Goal: Task Accomplishment & Management: Manage account settings

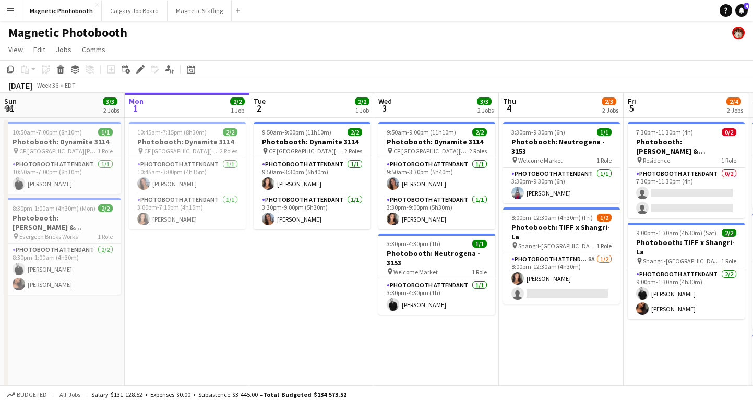
scroll to position [0, 344]
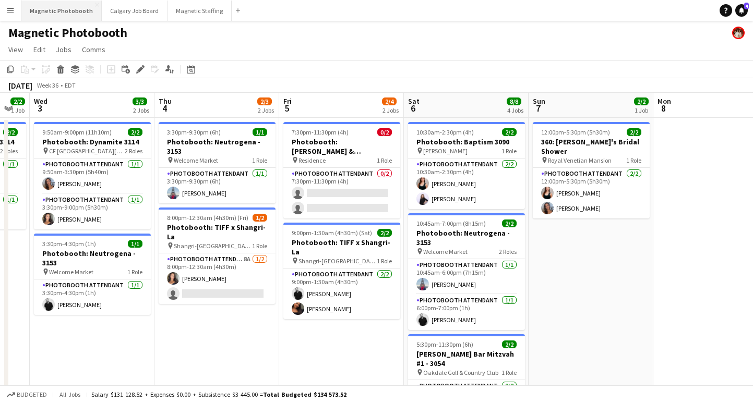
click at [88, 11] on button "Magnetic Photobooth Close" at bounding box center [61, 11] width 80 height 20
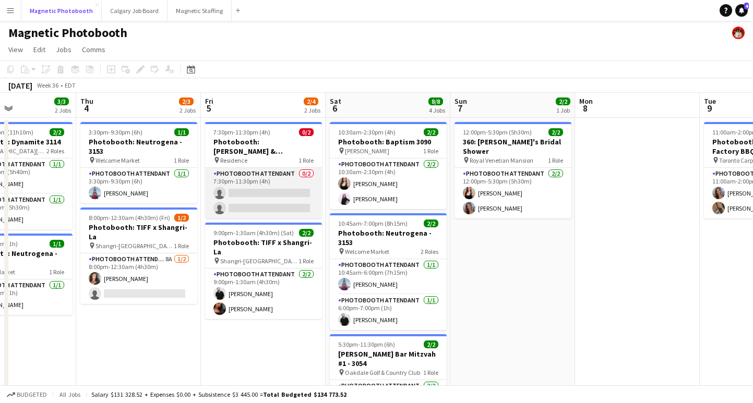
scroll to position [0, 431]
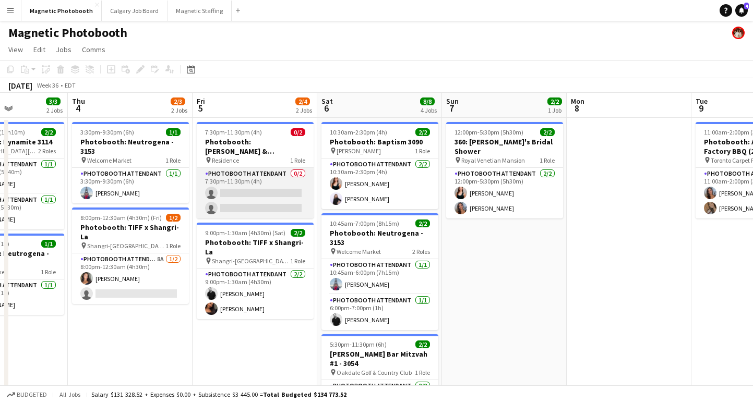
click at [242, 198] on app-card-role "Photobooth Attendant 0/2 7:30pm-11:30pm (4h) single-neutral-actions single-neut…" at bounding box center [255, 193] width 117 height 51
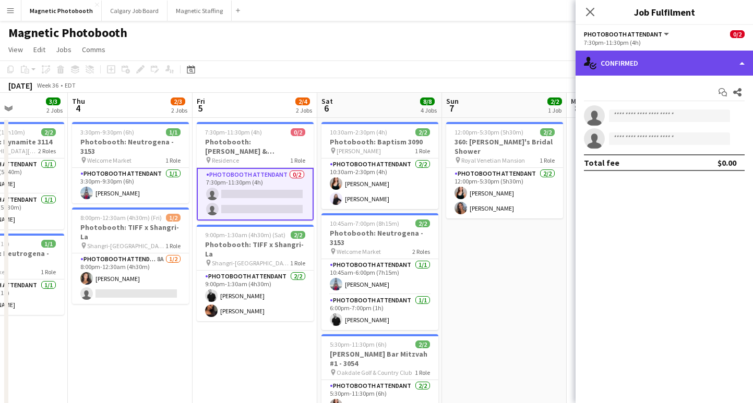
click at [641, 62] on div "single-neutral-actions-check-2 Confirmed" at bounding box center [664, 63] width 177 height 25
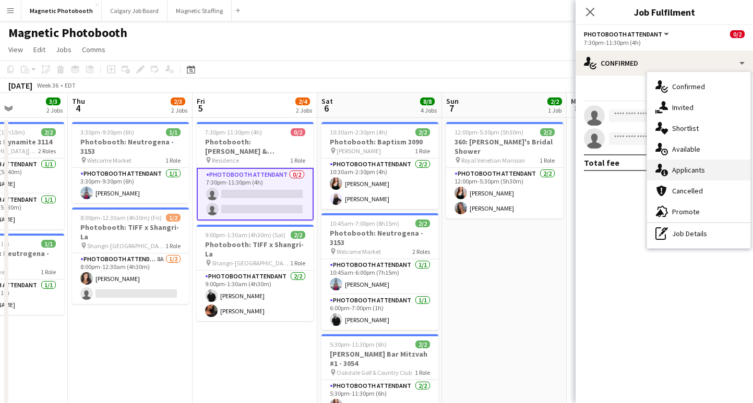
click at [684, 172] on div "single-neutral-actions-information Applicants" at bounding box center [698, 170] width 103 height 21
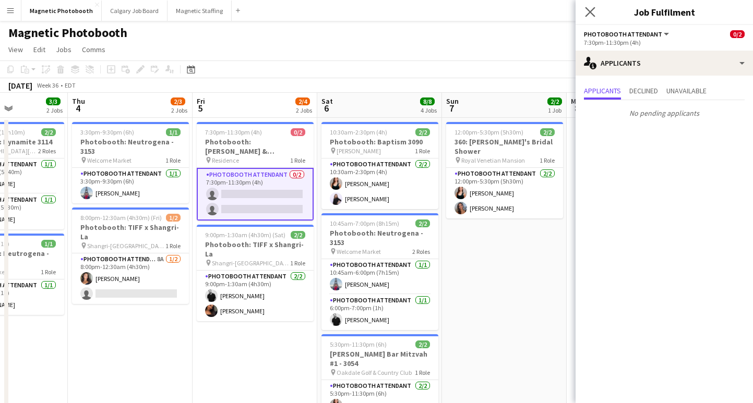
click at [585, 12] on app-icon "Close pop-in" at bounding box center [590, 12] width 15 height 15
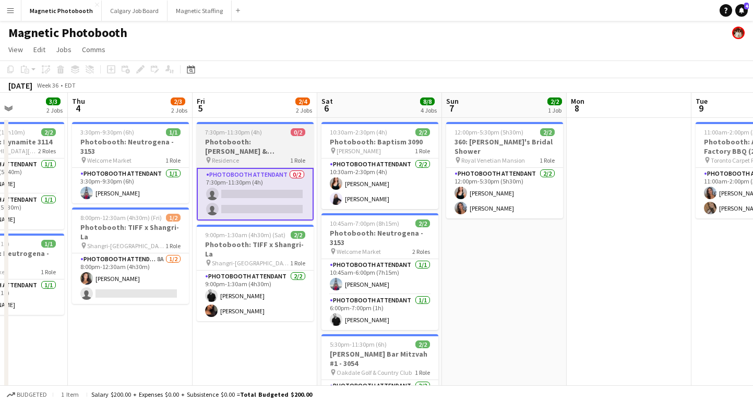
click at [262, 143] on h3 "Photobooth: [PERSON_NAME] & [PERSON_NAME] Wedding 3171" at bounding box center [255, 146] width 117 height 19
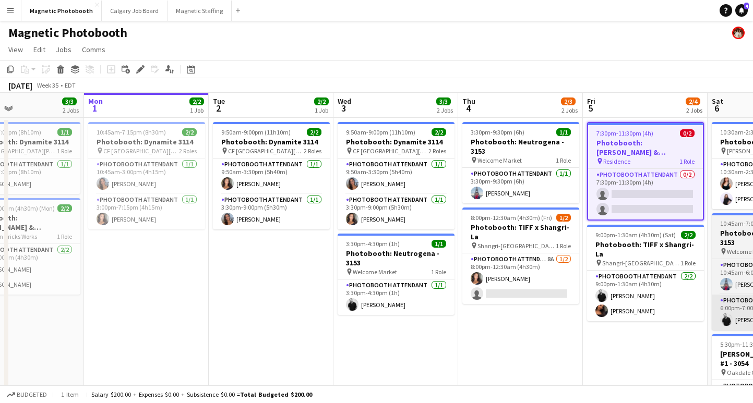
scroll to position [0, 289]
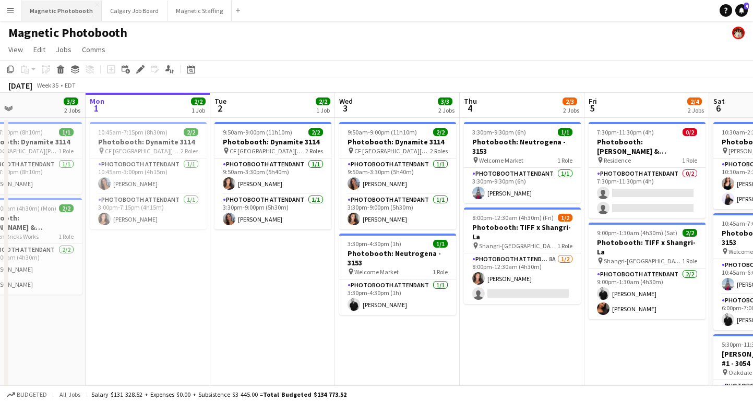
click at [67, 5] on button "Magnetic Photobooth Close" at bounding box center [61, 11] width 80 height 20
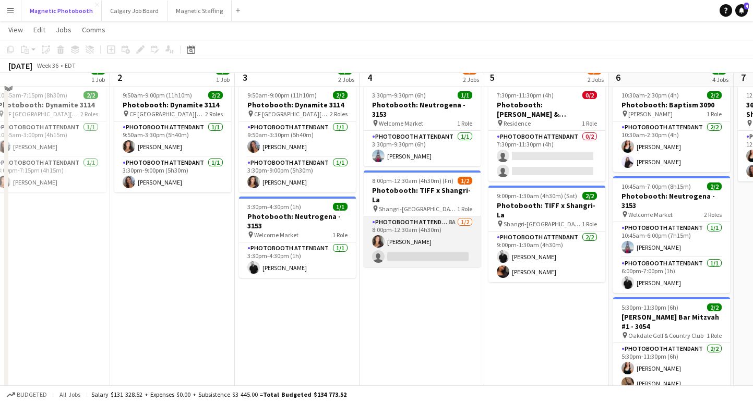
scroll to position [0, 0]
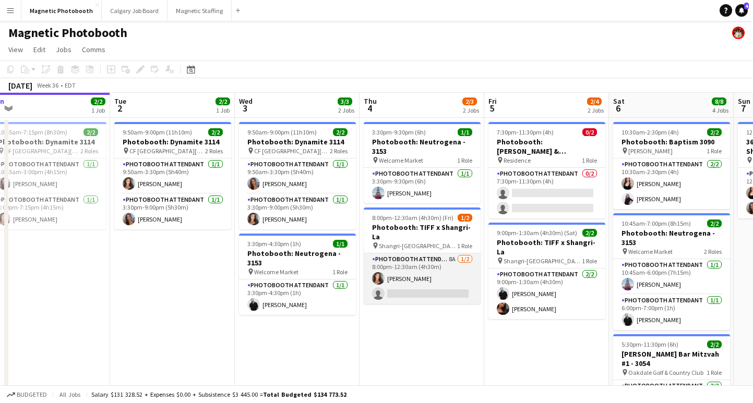
click at [424, 285] on app-card-role "Photobooth Attendant 8A [DATE] 8:00pm-12:30am (4h30m) [PERSON_NAME] single-neut…" at bounding box center [422, 279] width 117 height 51
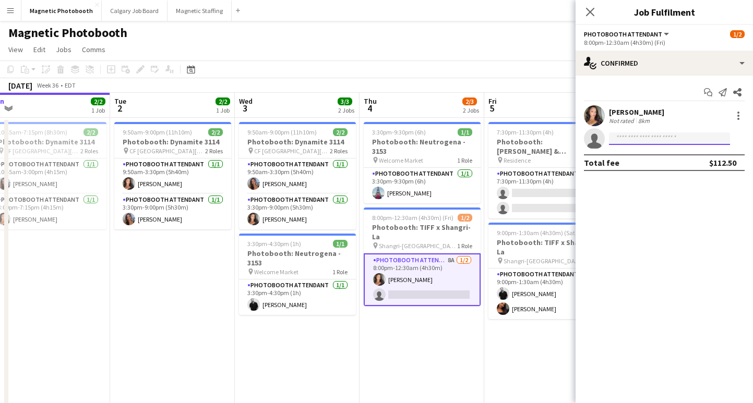
click at [652, 133] on input at bounding box center [669, 139] width 121 height 13
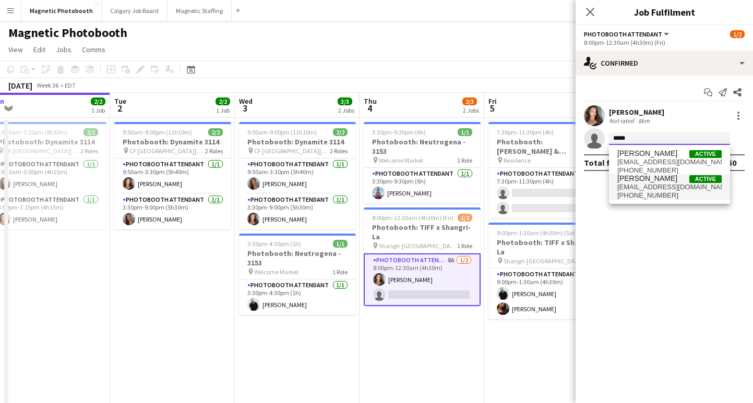
type input "*****"
click at [653, 192] on span "[PHONE_NUMBER]" at bounding box center [669, 195] width 104 height 8
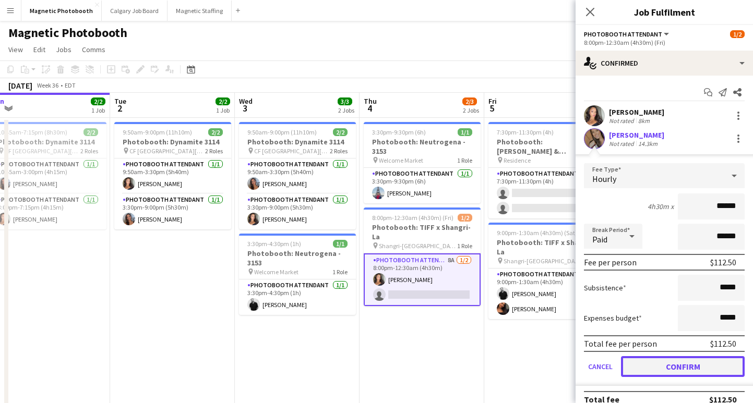
click at [648, 365] on button "Confirm" at bounding box center [683, 366] width 124 height 21
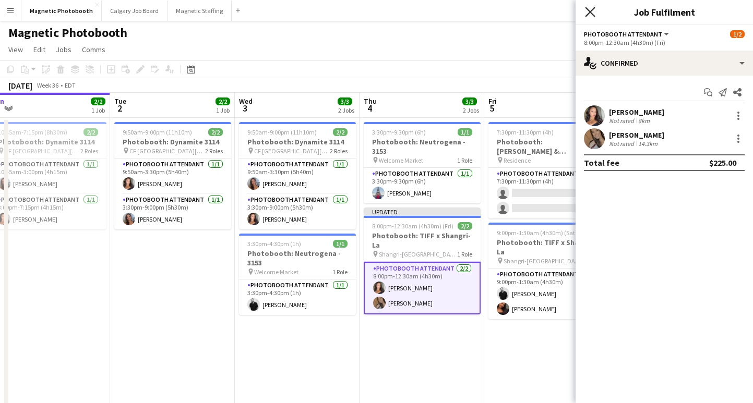
click at [590, 14] on icon "Close pop-in" at bounding box center [590, 12] width 10 height 10
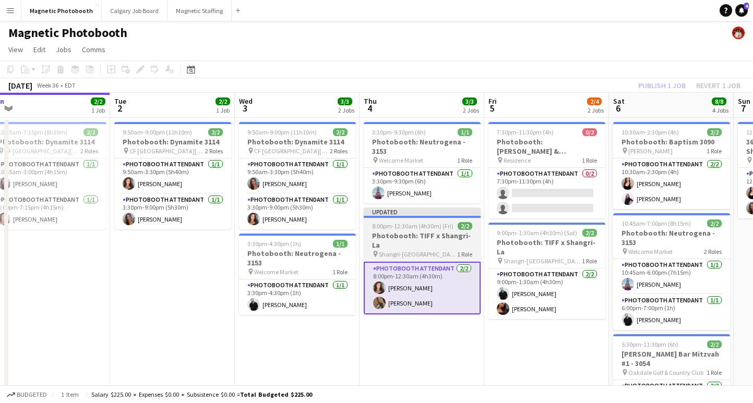
click at [435, 234] on h3 "Photobooth: TIFF x Shangri-La" at bounding box center [422, 240] width 117 height 19
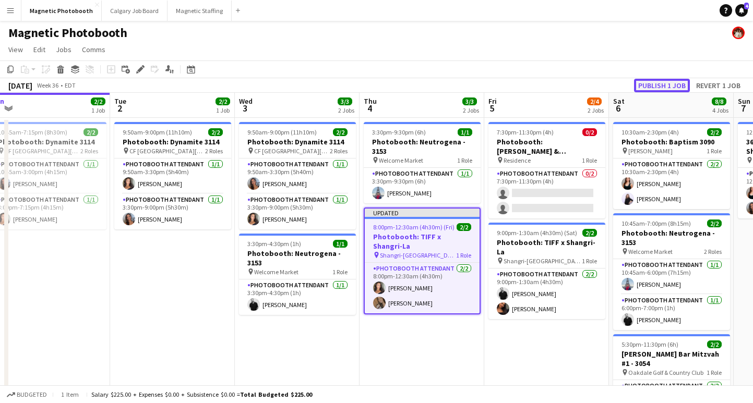
click at [659, 83] on button "Publish 1 job" at bounding box center [662, 86] width 56 height 14
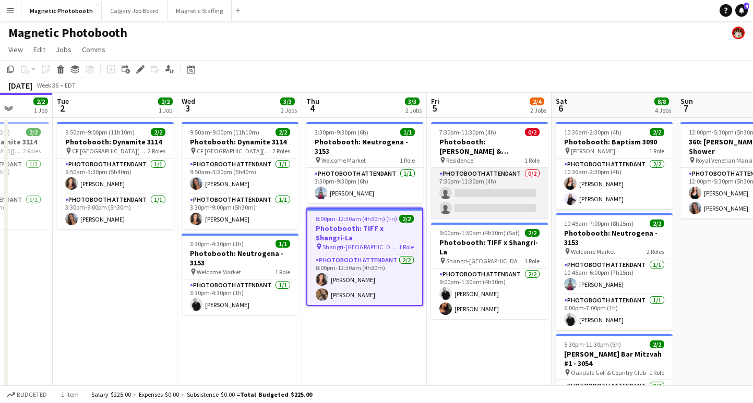
scroll to position [0, 447]
click at [498, 194] on app-card-role "Photobooth Attendant 0/2 7:30pm-11:30pm (4h) single-neutral-actions single-neut…" at bounding box center [488, 193] width 117 height 51
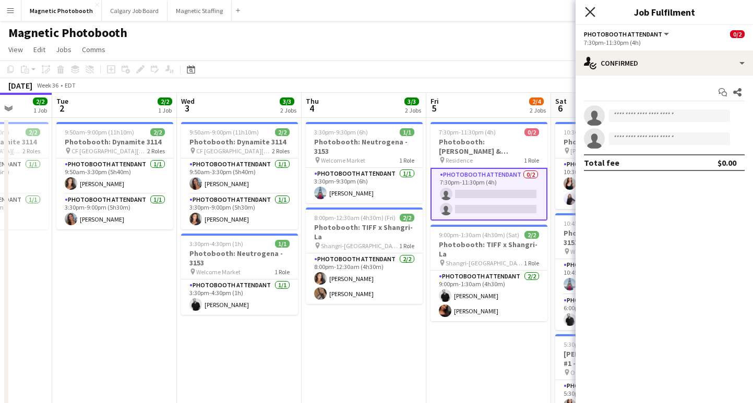
click at [592, 8] on icon "Close pop-in" at bounding box center [590, 12] width 10 height 10
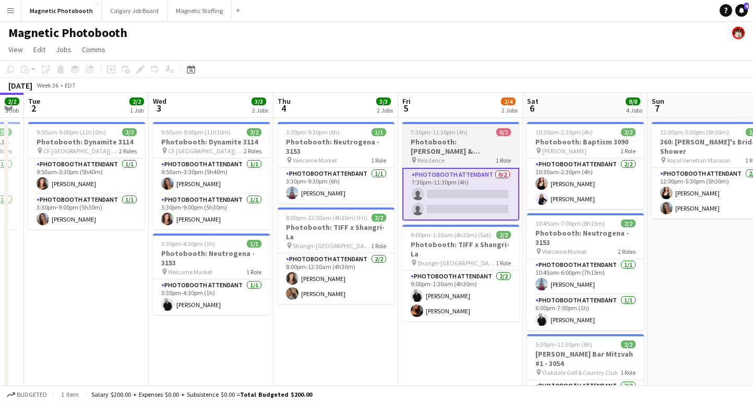
scroll to position [0, 487]
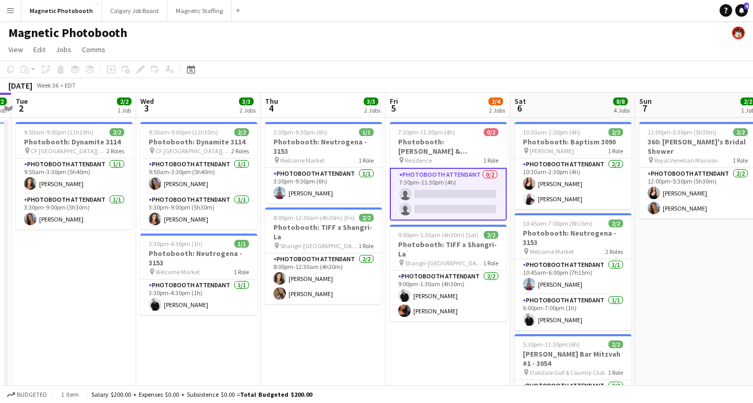
click at [444, 203] on app-card-role "Photobooth Attendant 0/2 7:30pm-11:30pm (4h) single-neutral-actions single-neut…" at bounding box center [448, 194] width 117 height 53
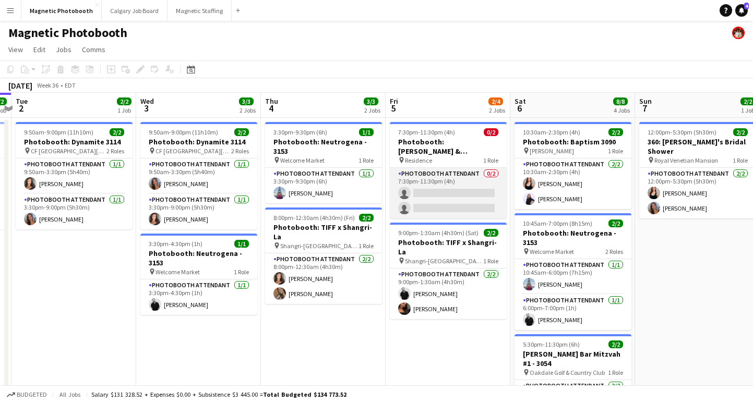
click at [452, 203] on app-card-role "Photobooth Attendant 0/2 7:30pm-11:30pm (4h) single-neutral-actions single-neut…" at bounding box center [448, 193] width 117 height 51
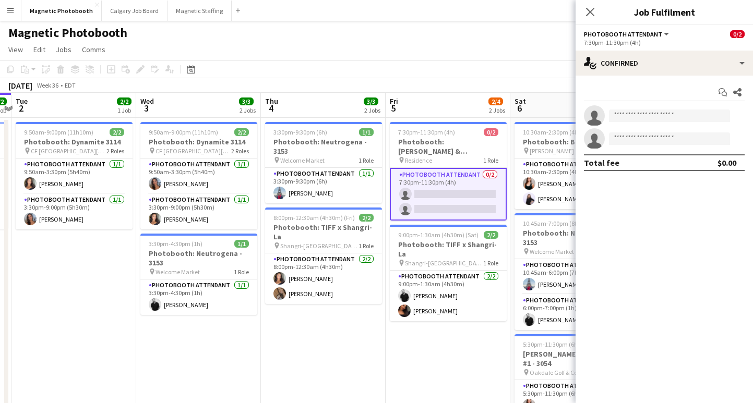
click at [628, 77] on div "Start chat Share single-neutral-actions single-neutral-actions Total fee $0.00" at bounding box center [664, 128] width 177 height 104
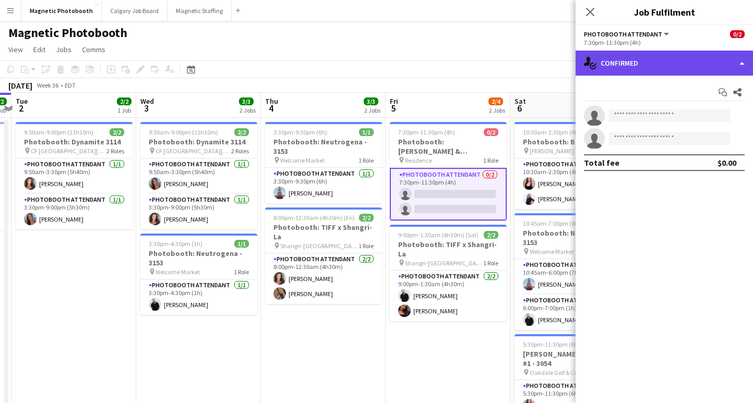
click at [628, 68] on div "single-neutral-actions-check-2 Confirmed" at bounding box center [664, 63] width 177 height 25
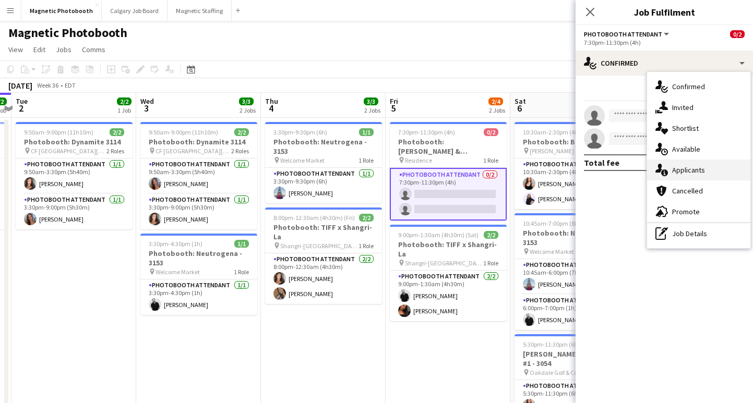
click at [682, 180] on div "single-neutral-actions-information Applicants" at bounding box center [698, 170] width 103 height 21
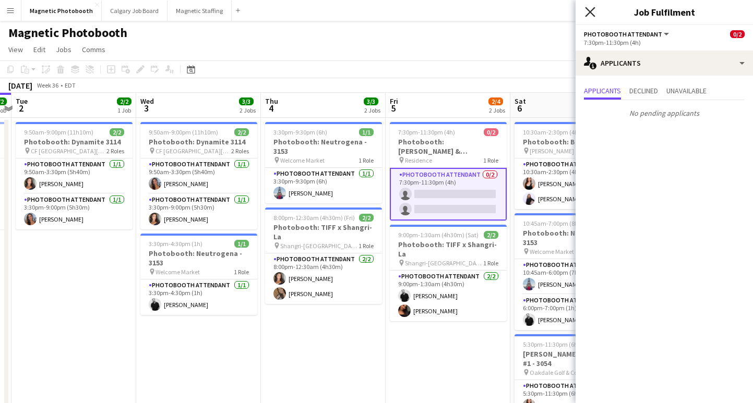
click at [592, 10] on icon at bounding box center [590, 12] width 10 height 10
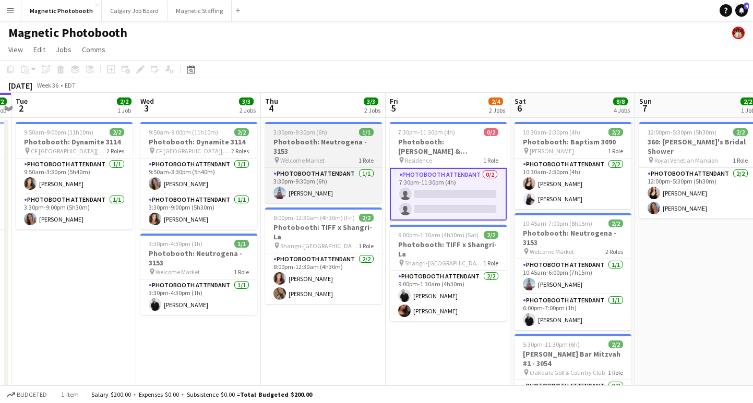
click at [329, 142] on h3 "Photobooth: Neutrogena - 3153" at bounding box center [323, 146] width 117 height 19
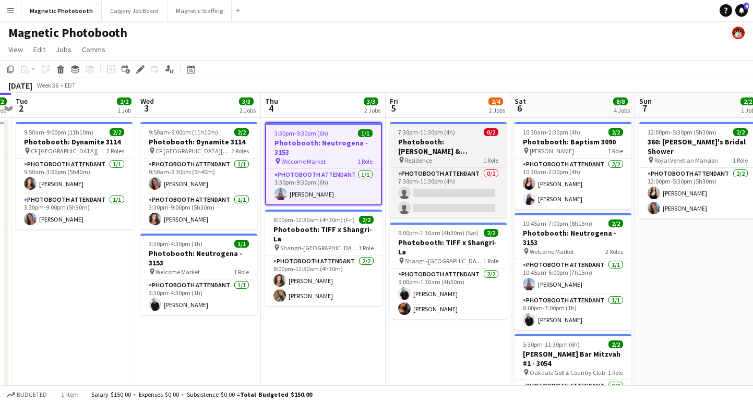
click at [446, 145] on h3 "Photobooth: [PERSON_NAME] & [PERSON_NAME] Wedding 3171" at bounding box center [448, 146] width 117 height 19
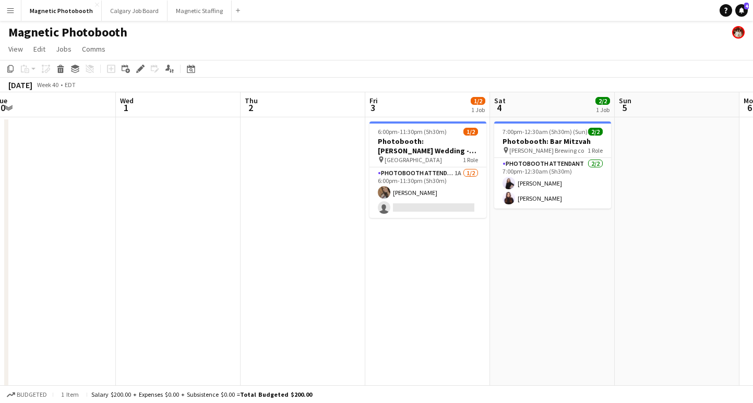
scroll to position [0, 510]
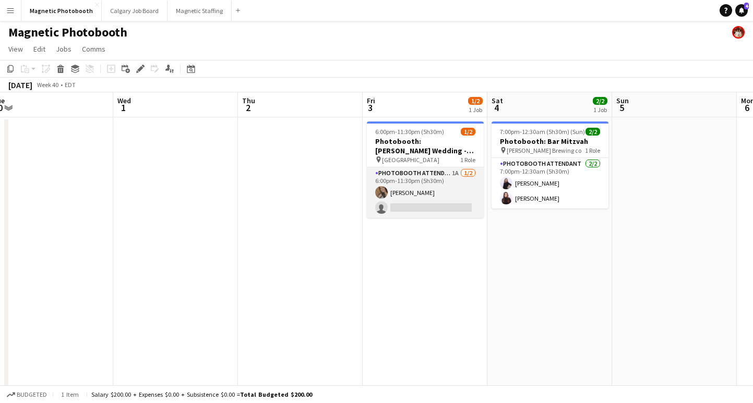
click at [451, 209] on app-card-role "Photobooth Attendant 1A [DATE] 6:00pm-11:30pm (5h30m) [PERSON_NAME] single-neut…" at bounding box center [425, 192] width 117 height 51
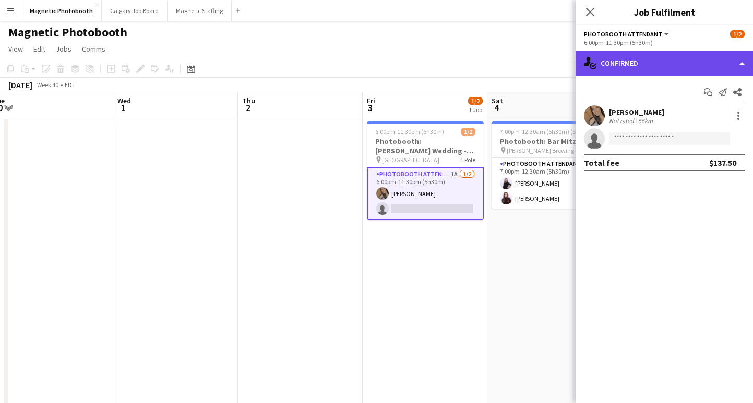
click at [623, 60] on div "single-neutral-actions-check-2 Confirmed" at bounding box center [664, 63] width 177 height 25
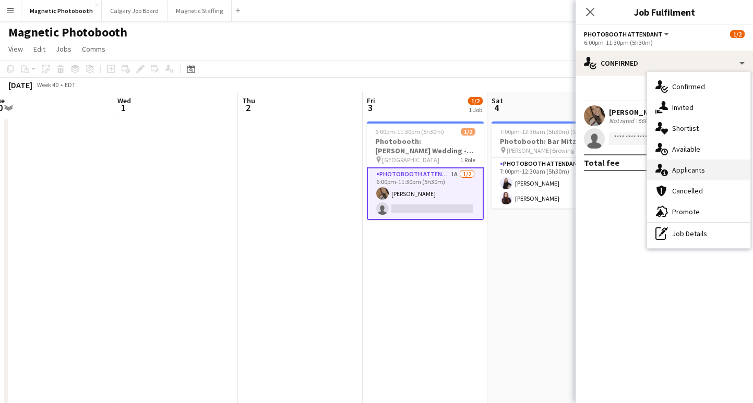
click at [693, 179] on div "single-neutral-actions-information Applicants" at bounding box center [698, 170] width 103 height 21
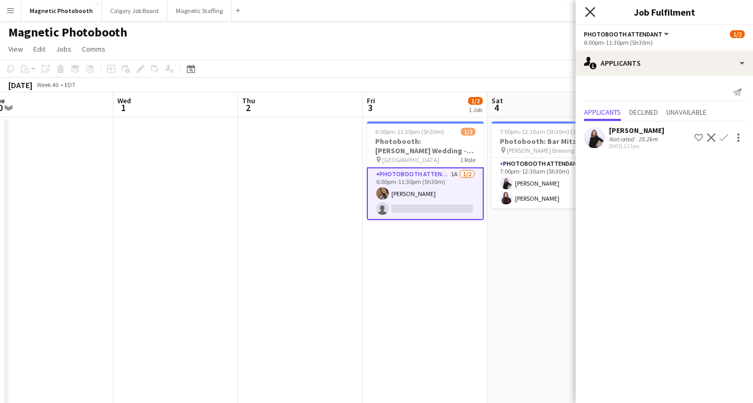
click at [588, 7] on icon "Close pop-in" at bounding box center [590, 12] width 10 height 10
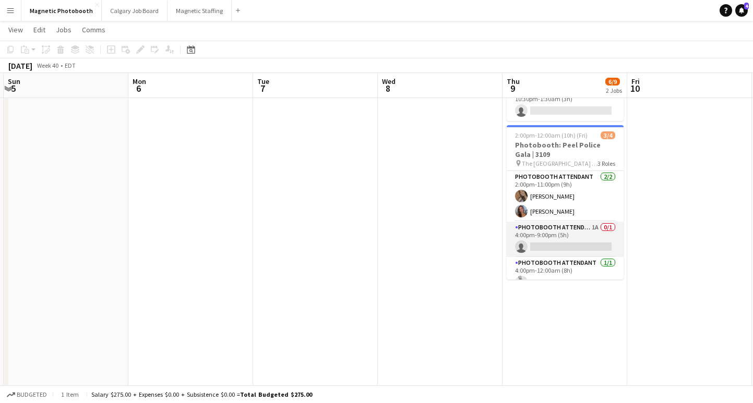
scroll to position [13, 0]
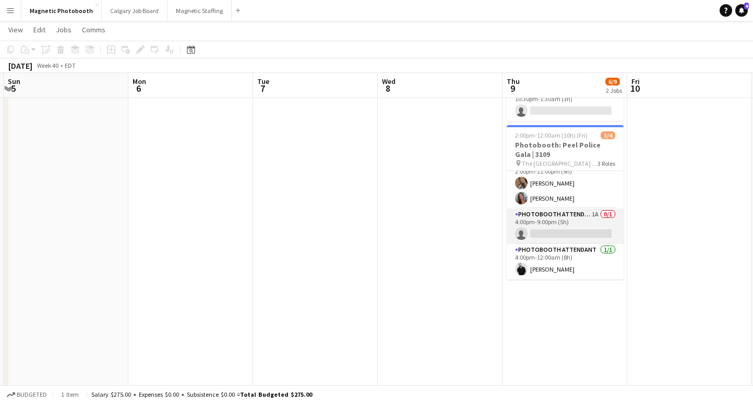
click at [553, 234] on app-card-role "Photobooth Attendant 1A 0/1 4:00pm-9:00pm (5h) single-neutral-actions" at bounding box center [565, 226] width 117 height 35
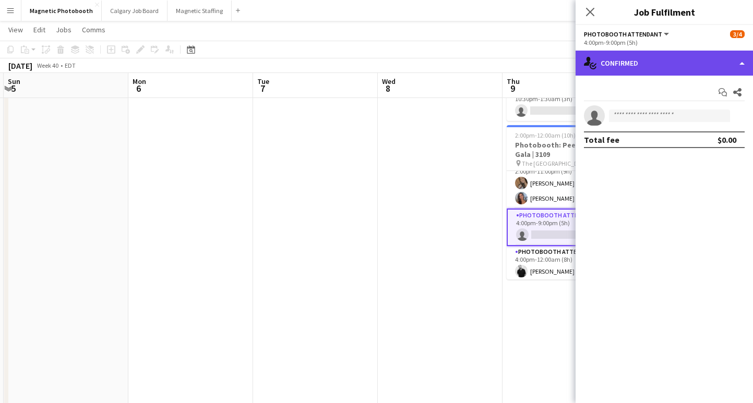
click at [677, 67] on div "single-neutral-actions-check-2 Confirmed" at bounding box center [664, 63] width 177 height 25
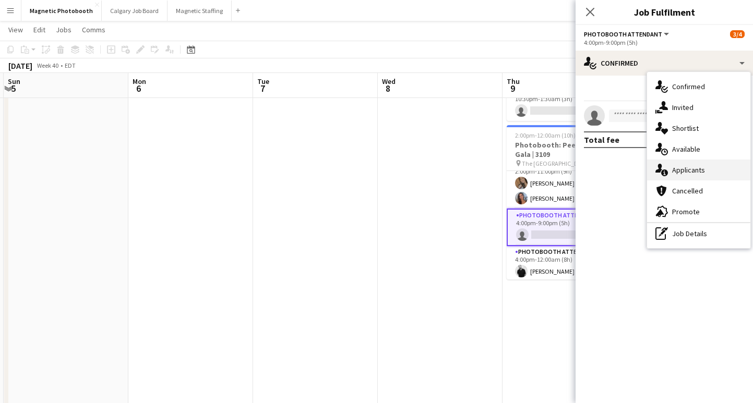
click at [701, 178] on div "single-neutral-actions-information Applicants" at bounding box center [698, 170] width 103 height 21
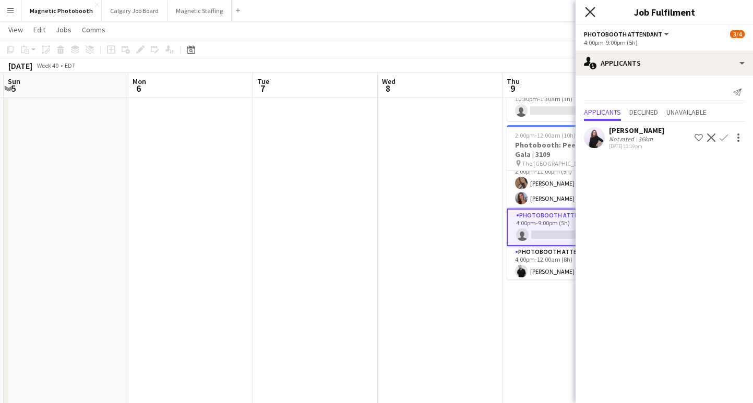
click at [590, 9] on icon "Close pop-in" at bounding box center [590, 12] width 10 height 10
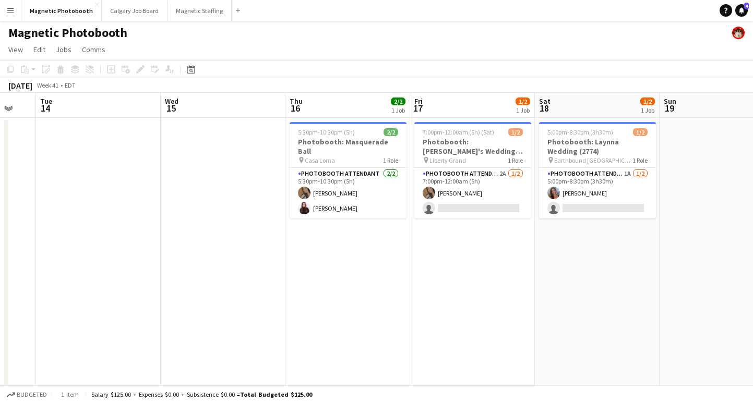
scroll to position [0, 470]
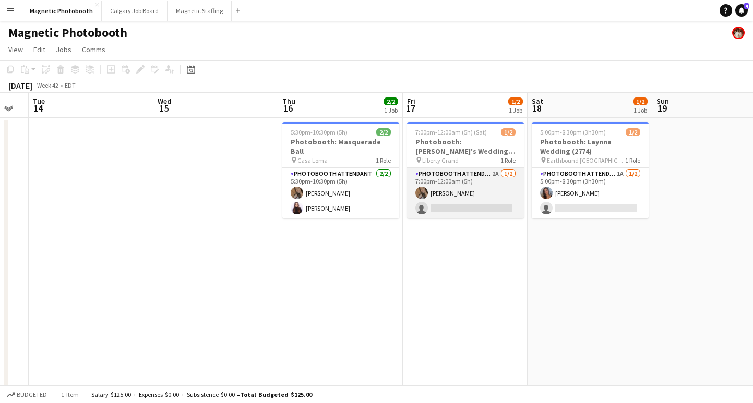
click at [479, 209] on app-card-role "Photobooth Attendant 2A [DATE] 7:00pm-12:00am (5h) [PERSON_NAME] single-neutral…" at bounding box center [465, 193] width 117 height 51
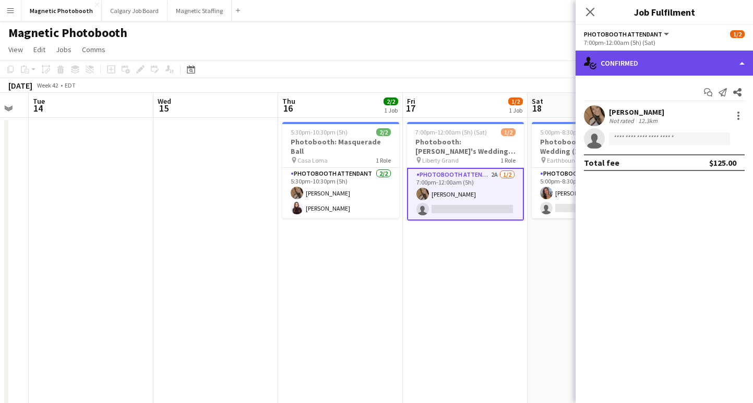
click at [633, 65] on div "single-neutral-actions-check-2 Confirmed" at bounding box center [664, 63] width 177 height 25
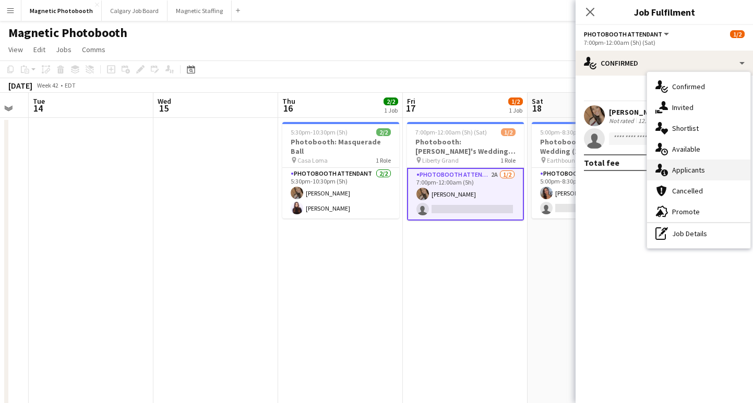
click at [689, 170] on div "single-neutral-actions-information Applicants" at bounding box center [698, 170] width 103 height 21
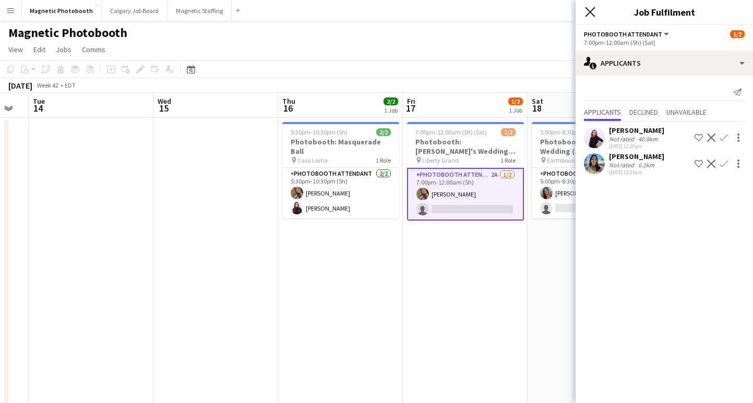
click at [591, 9] on icon "Close pop-in" at bounding box center [590, 12] width 10 height 10
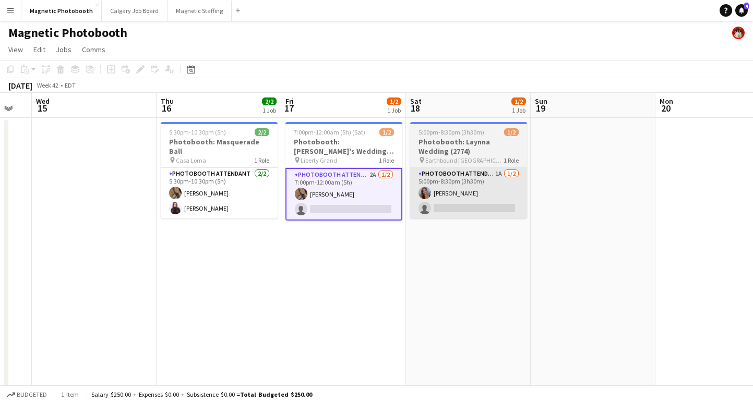
scroll to position [0, 366]
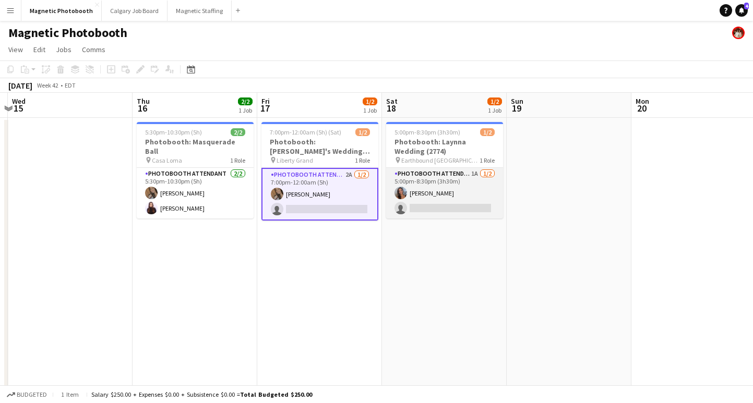
click at [470, 210] on app-card-role "Photobooth Attendant 1A [DATE] 5:00pm-8:30pm (3h30m) [PERSON_NAME] single-neutr…" at bounding box center [444, 193] width 117 height 51
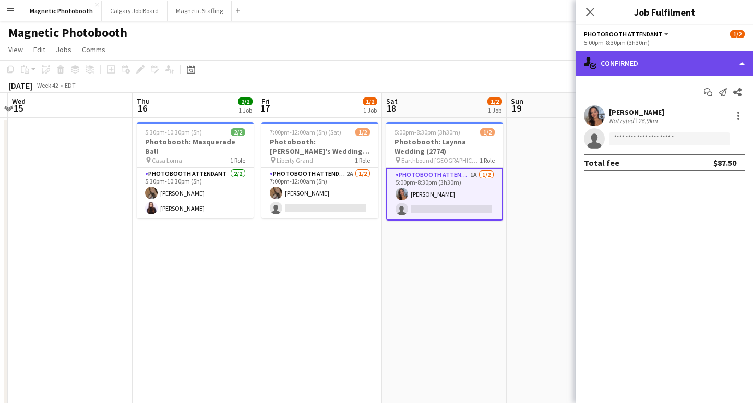
click at [639, 58] on div "single-neutral-actions-check-2 Confirmed" at bounding box center [664, 63] width 177 height 25
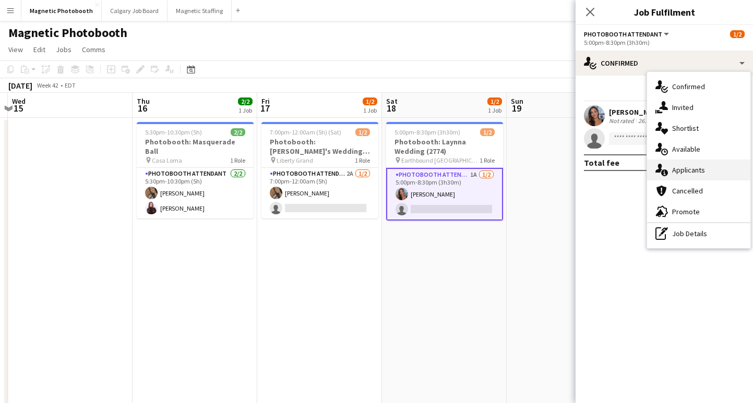
click at [702, 174] on div "single-neutral-actions-information Applicants" at bounding box center [698, 170] width 103 height 21
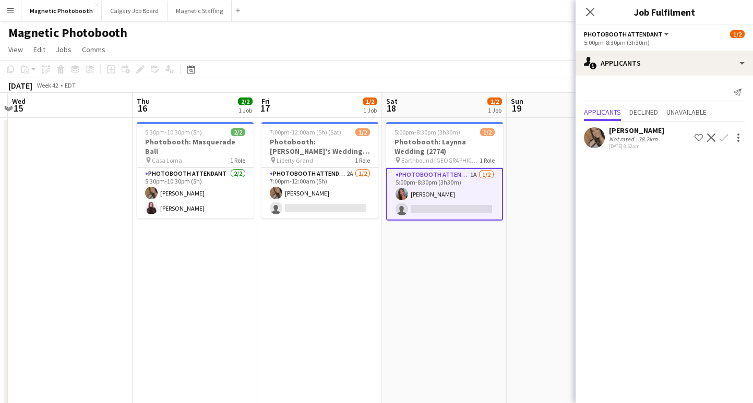
click at [725, 139] on app-icon "Confirm" at bounding box center [724, 138] width 8 height 8
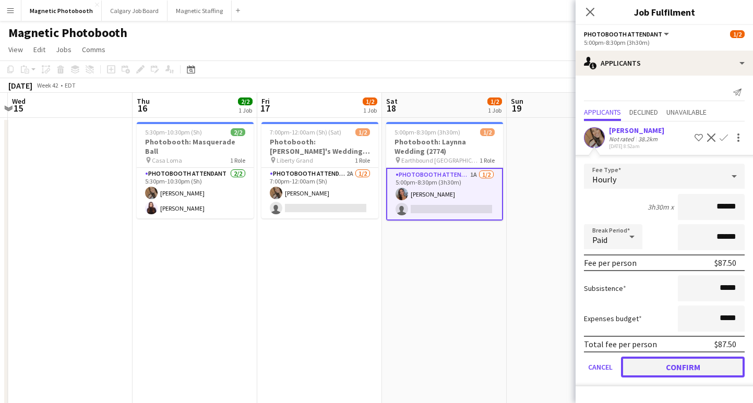
click at [672, 365] on button "Confirm" at bounding box center [683, 367] width 124 height 21
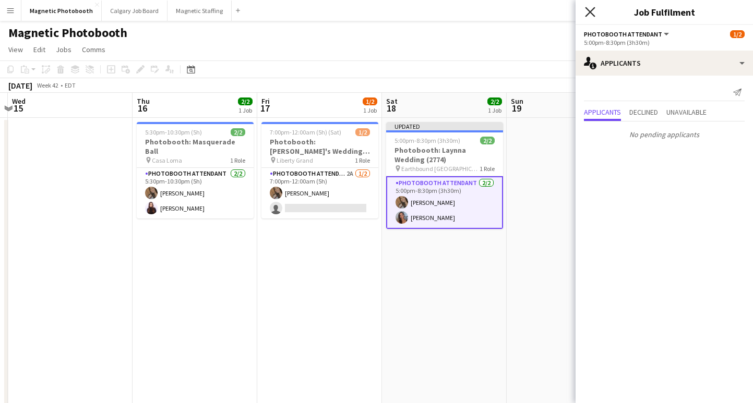
click at [589, 13] on icon at bounding box center [590, 12] width 10 height 10
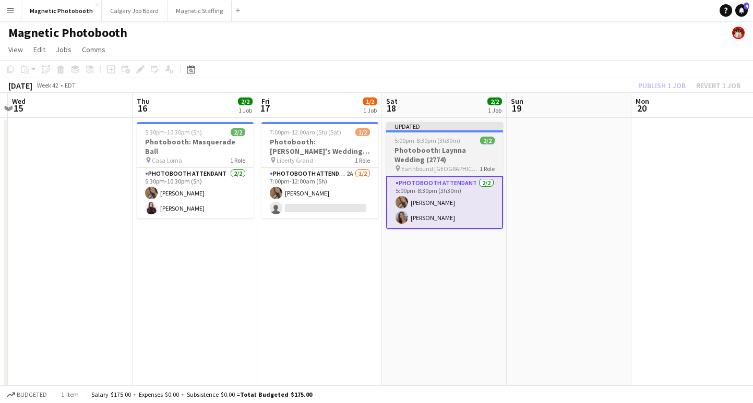
click at [454, 148] on h3 "Photobooth: Laynna Wedding (2774)" at bounding box center [444, 155] width 117 height 19
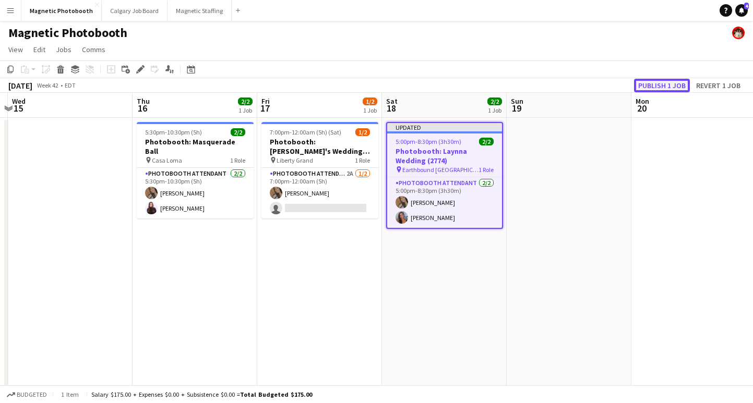
click at [653, 85] on button "Publish 1 job" at bounding box center [662, 86] width 56 height 14
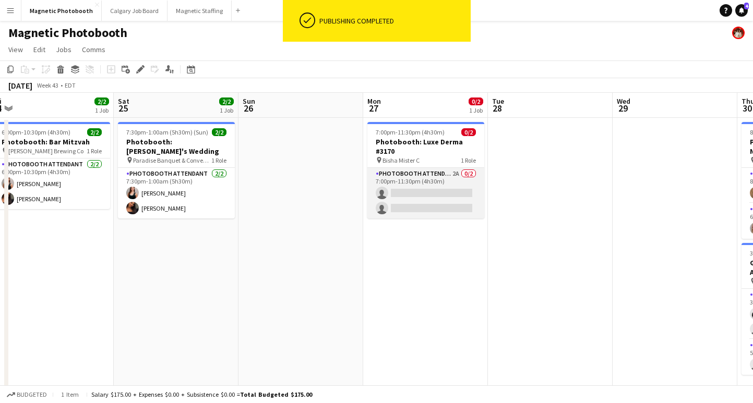
scroll to position [0, 525]
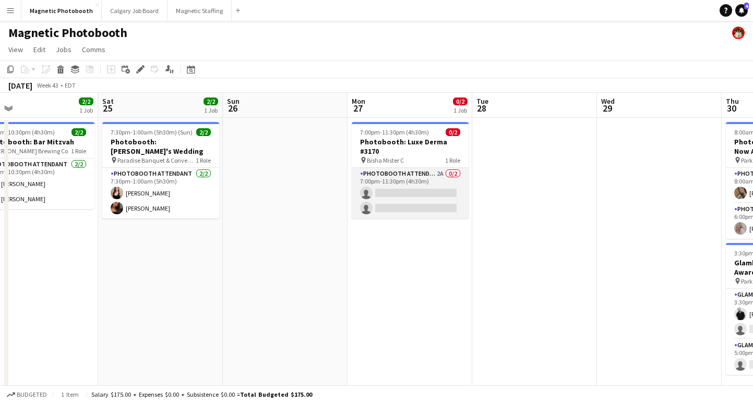
click at [423, 208] on app-card-role "Photobooth Attendant 2A 0/2 7:00pm-11:30pm (4h30m) single-neutral-actions singl…" at bounding box center [410, 193] width 117 height 51
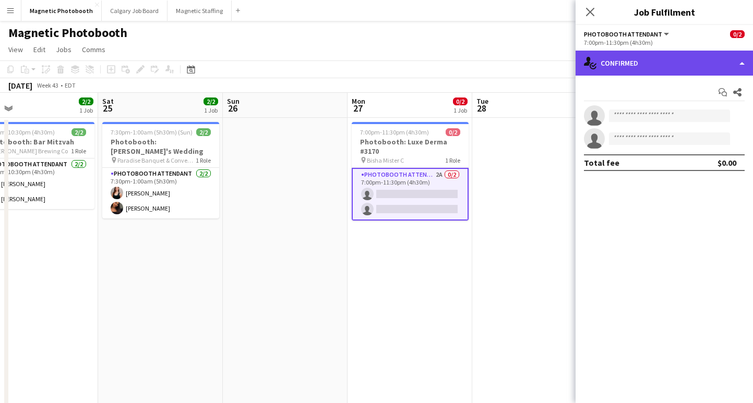
click at [612, 69] on div "single-neutral-actions-check-2 Confirmed" at bounding box center [664, 63] width 177 height 25
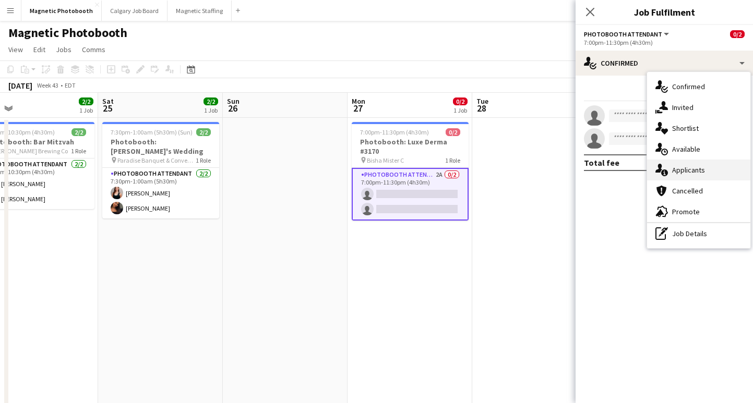
click at [678, 170] on div "single-neutral-actions-information Applicants" at bounding box center [698, 170] width 103 height 21
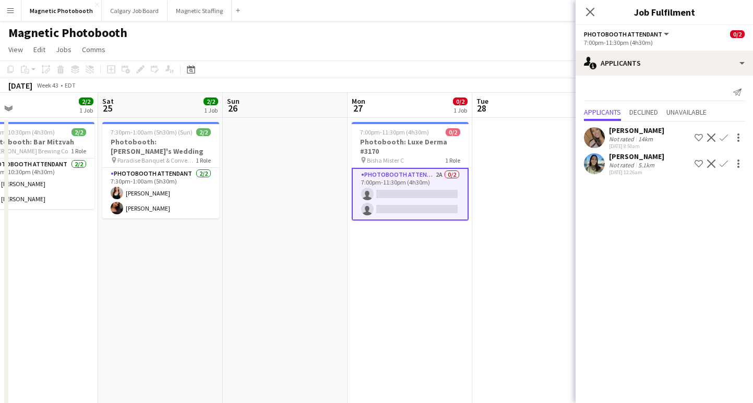
click at [722, 138] on app-icon "Confirm" at bounding box center [724, 138] width 8 height 8
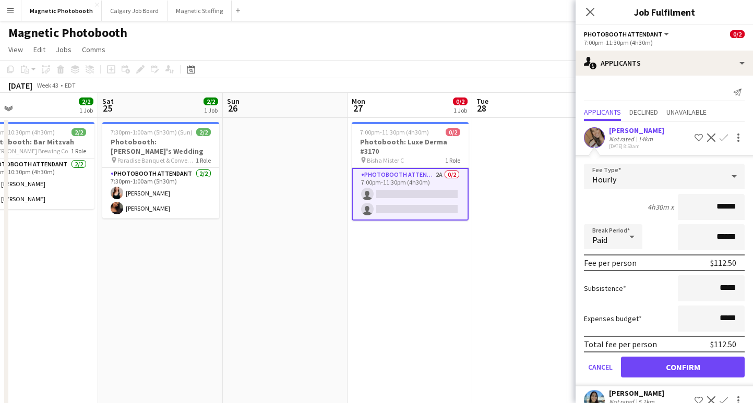
scroll to position [20, 0]
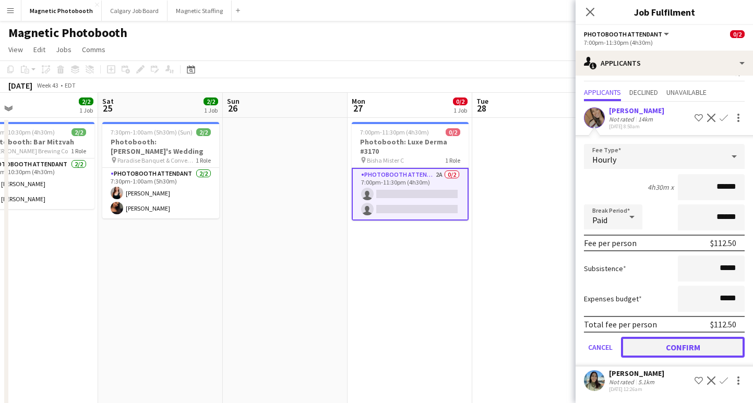
click at [665, 343] on button "Confirm" at bounding box center [683, 347] width 124 height 21
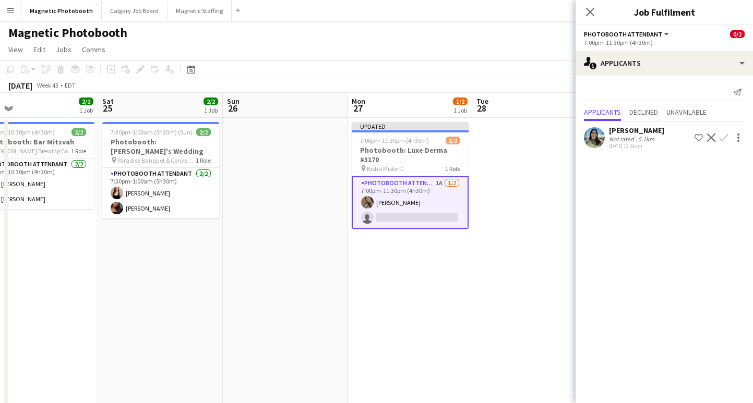
scroll to position [0, 0]
click at [595, 8] on app-icon "Close pop-in" at bounding box center [590, 12] width 15 height 15
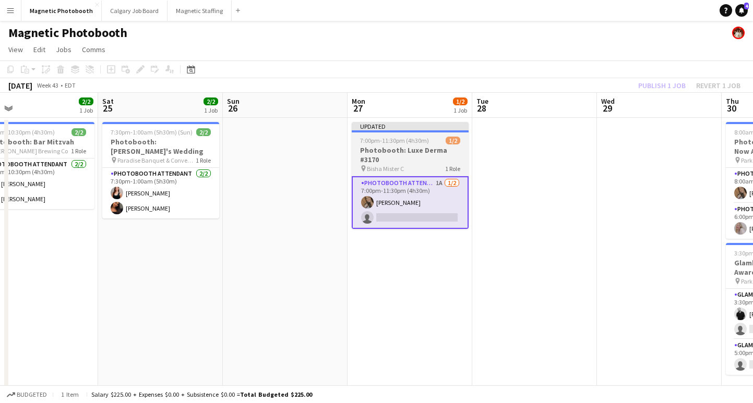
click at [417, 143] on span "7:00pm-11:30pm (4h30m)" at bounding box center [394, 141] width 69 height 8
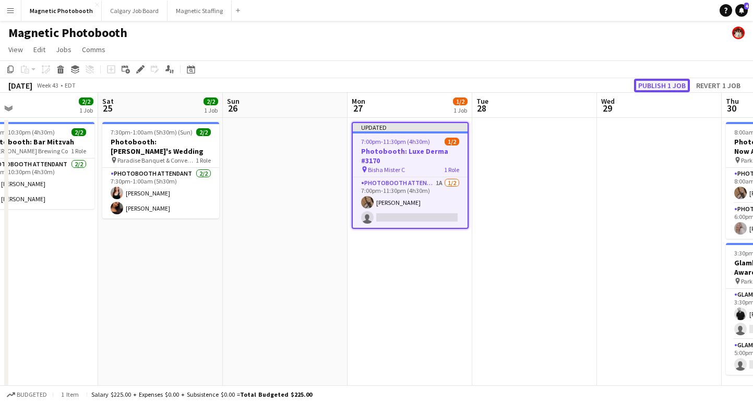
click at [669, 87] on button "Publish 1 job" at bounding box center [662, 86] width 56 height 14
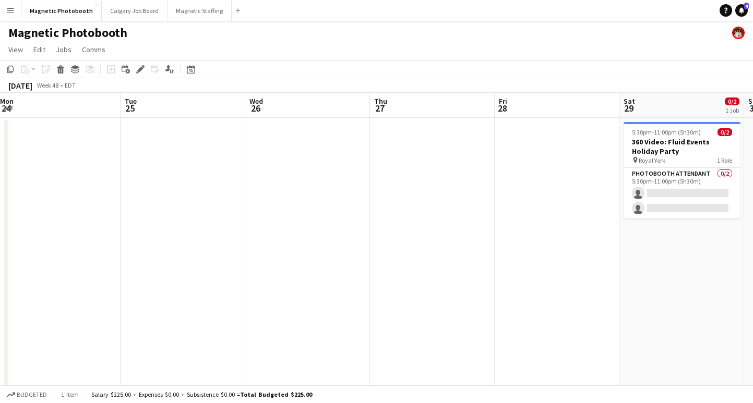
scroll to position [0, 379]
click at [199, 9] on button "Magnetic Staffing Close" at bounding box center [199, 11] width 64 height 20
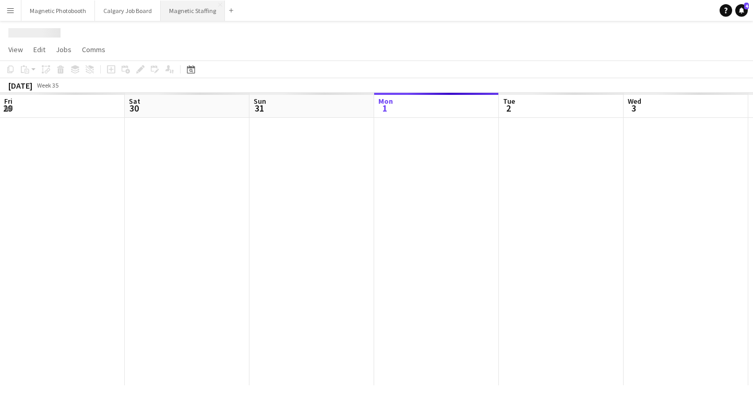
scroll to position [0, 249]
